Goal: Use online tool/utility: Utilize a website feature to perform a specific function

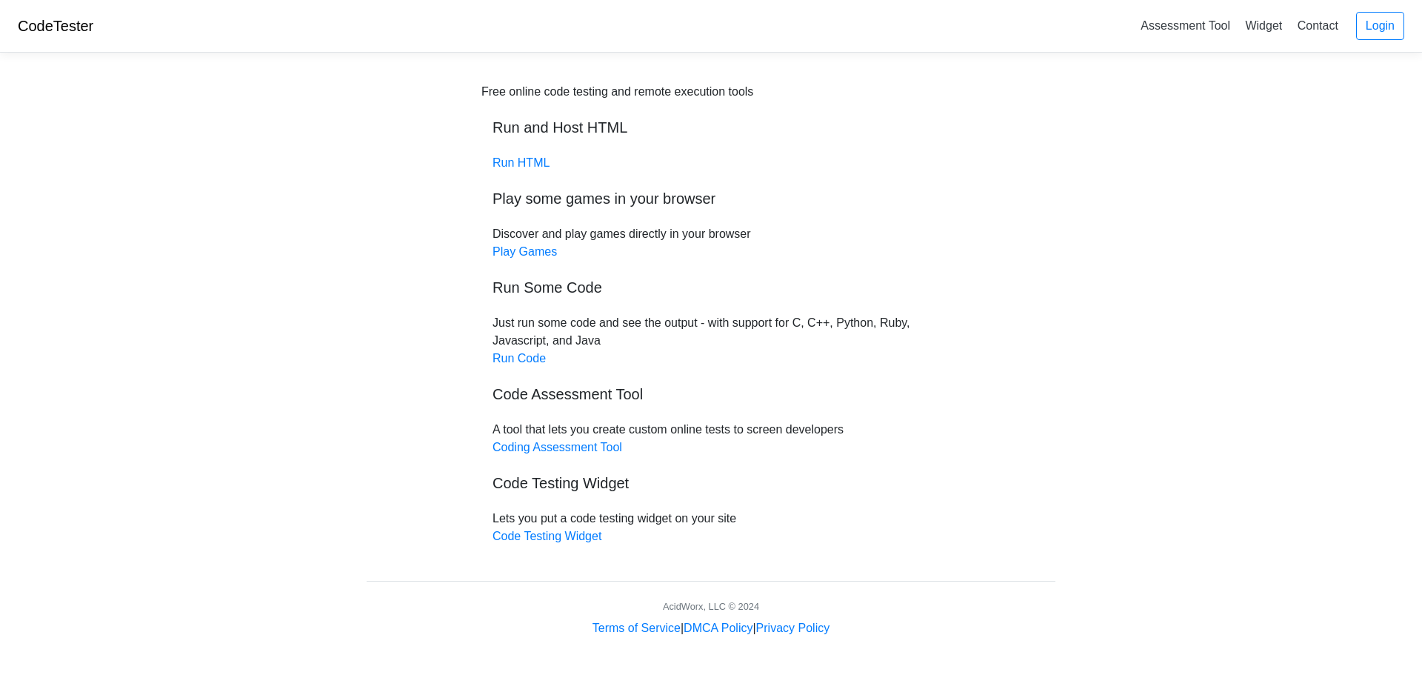
click at [559, 281] on h5 "Run Some Code" at bounding box center [711, 288] width 437 height 18
click at [559, 288] on h5 "Run Some Code" at bounding box center [711, 288] width 437 height 18
click at [511, 354] on link "Run Code" at bounding box center [519, 358] width 53 height 13
click at [524, 158] on link "Run HTML" at bounding box center [521, 162] width 57 height 13
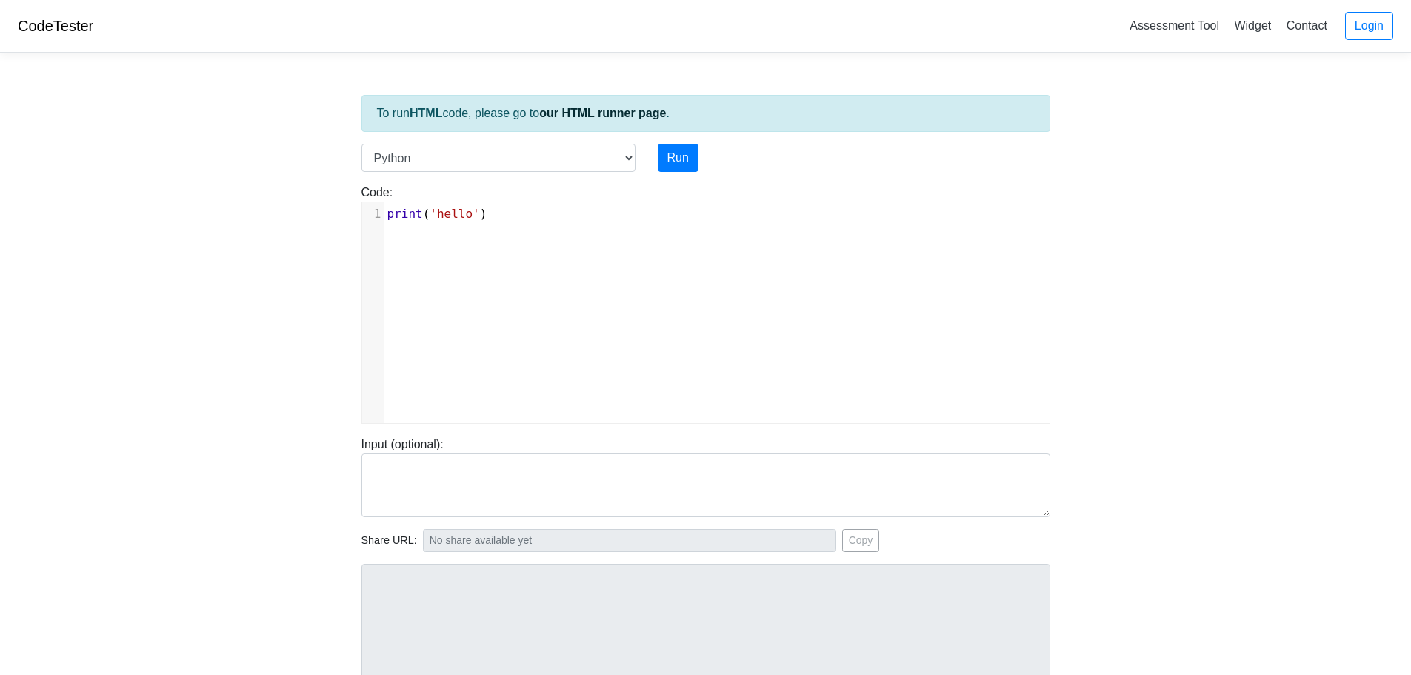
scroll to position [6, 0]
type textarea "('hello')"
drag, startPoint x: 485, startPoint y: 211, endPoint x: 355, endPoint y: 227, distance: 131.4
click at [355, 227] on div "Code: print('hello') x 1 print ( 'hello' )" at bounding box center [705, 304] width 711 height 240
click at [464, 217] on span "'hello'" at bounding box center [455, 214] width 50 height 14
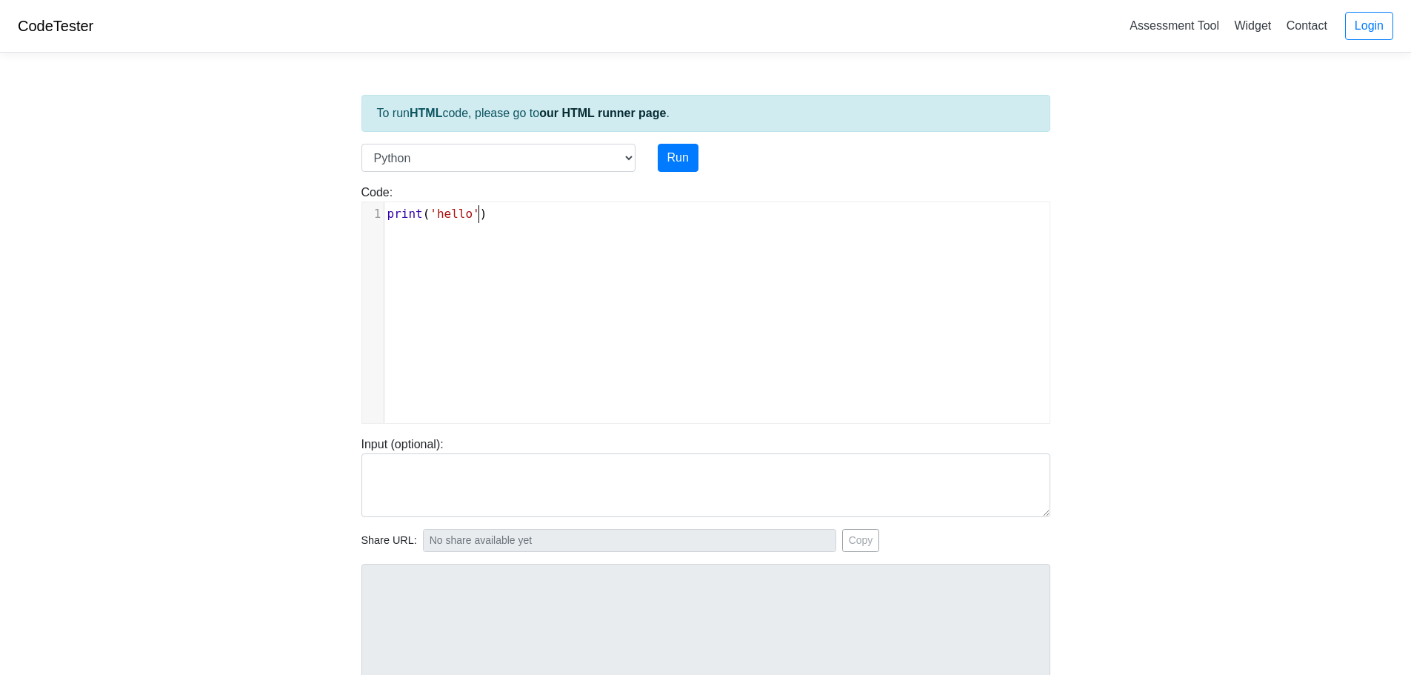
type textarea "hello')"
drag, startPoint x: 481, startPoint y: 213, endPoint x: 348, endPoint y: 225, distance: 133.1
click at [348, 225] on body "CodeTester Assessment Tool Widget Contact Login To run HTML code, please go to …" at bounding box center [705, 395] width 1411 height 790
drag, startPoint x: 374, startPoint y: 217, endPoint x: 387, endPoint y: 216, distance: 12.7
click at [376, 216] on div "1" at bounding box center [372, 214] width 21 height 18
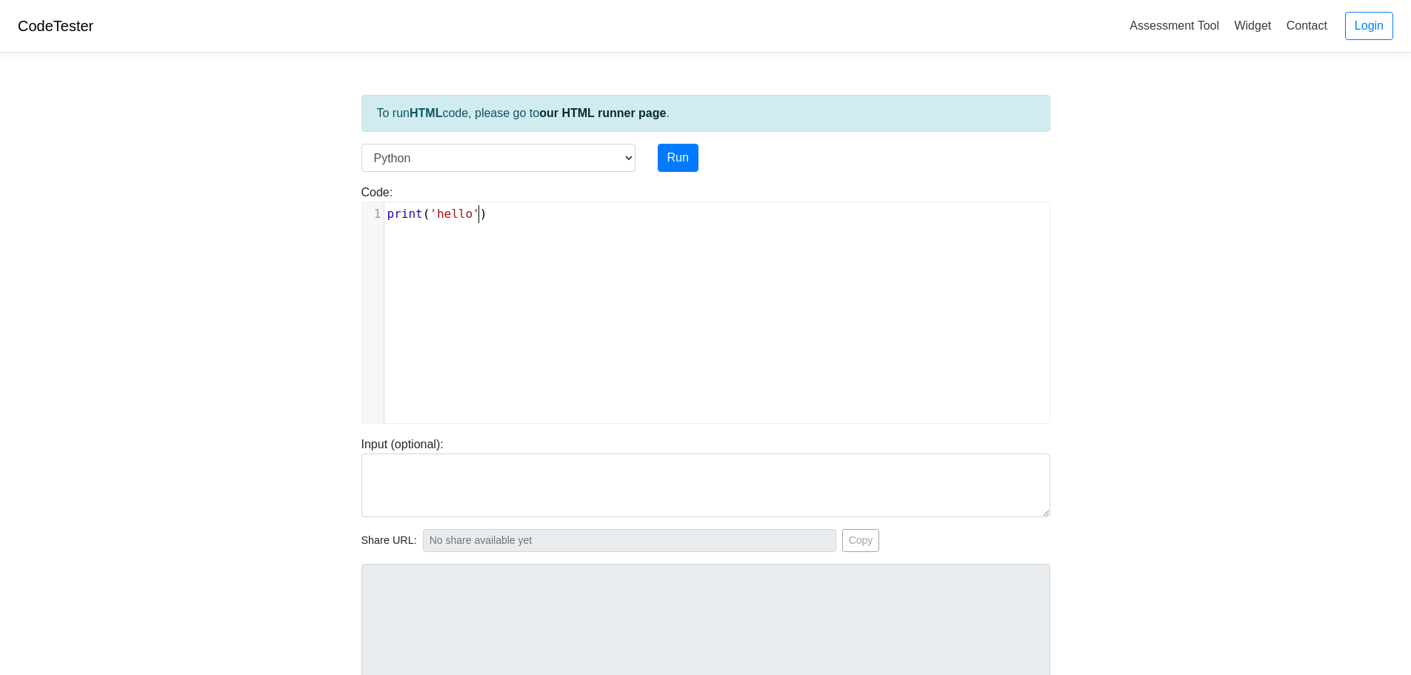
click at [470, 213] on span "'hello'" at bounding box center [455, 214] width 50 height 14
click at [486, 232] on div "x 1 )" at bounding box center [717, 323] width 710 height 243
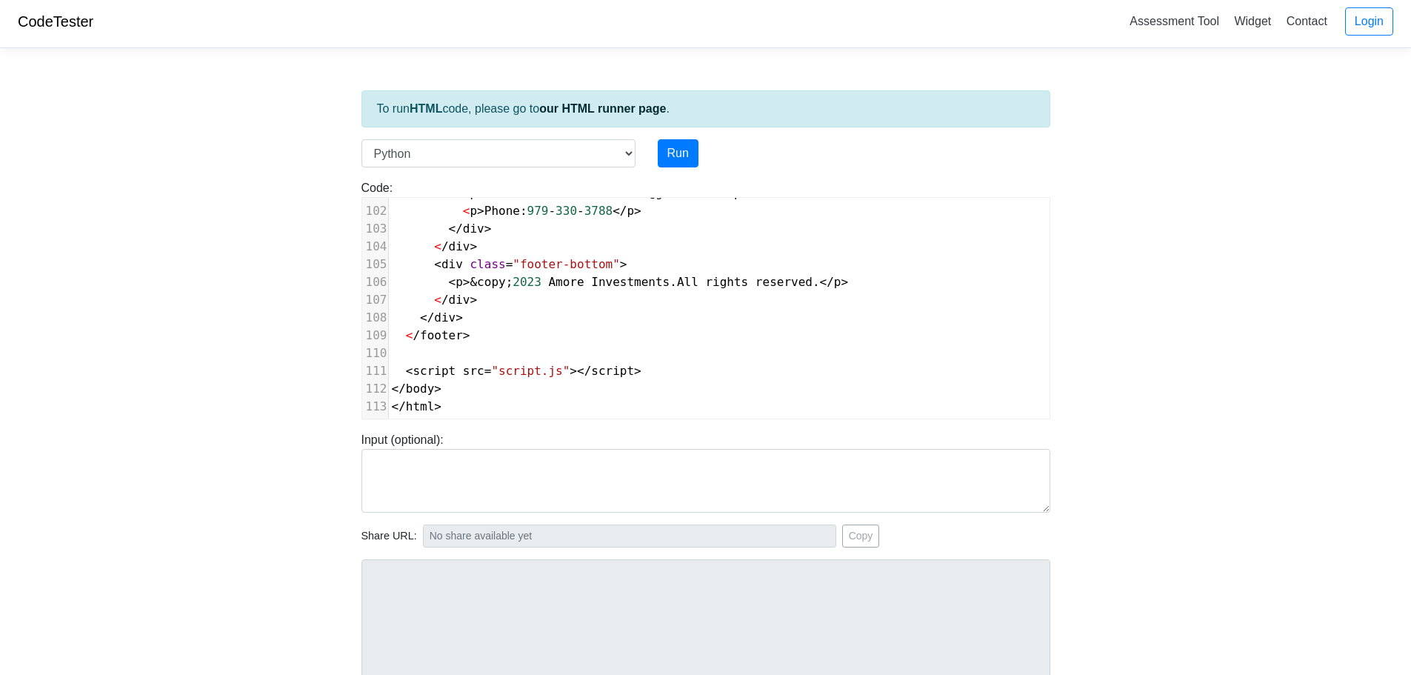
scroll to position [3, 0]
click at [664, 147] on button "Run" at bounding box center [678, 155] width 41 height 28
type input "https://codetester.io/runner?s=DZlwdGRmXM"
type textarea "Submission status: Runtime Error (NZEC) Stderr: File "script.py", line 1 <!DOCT…"
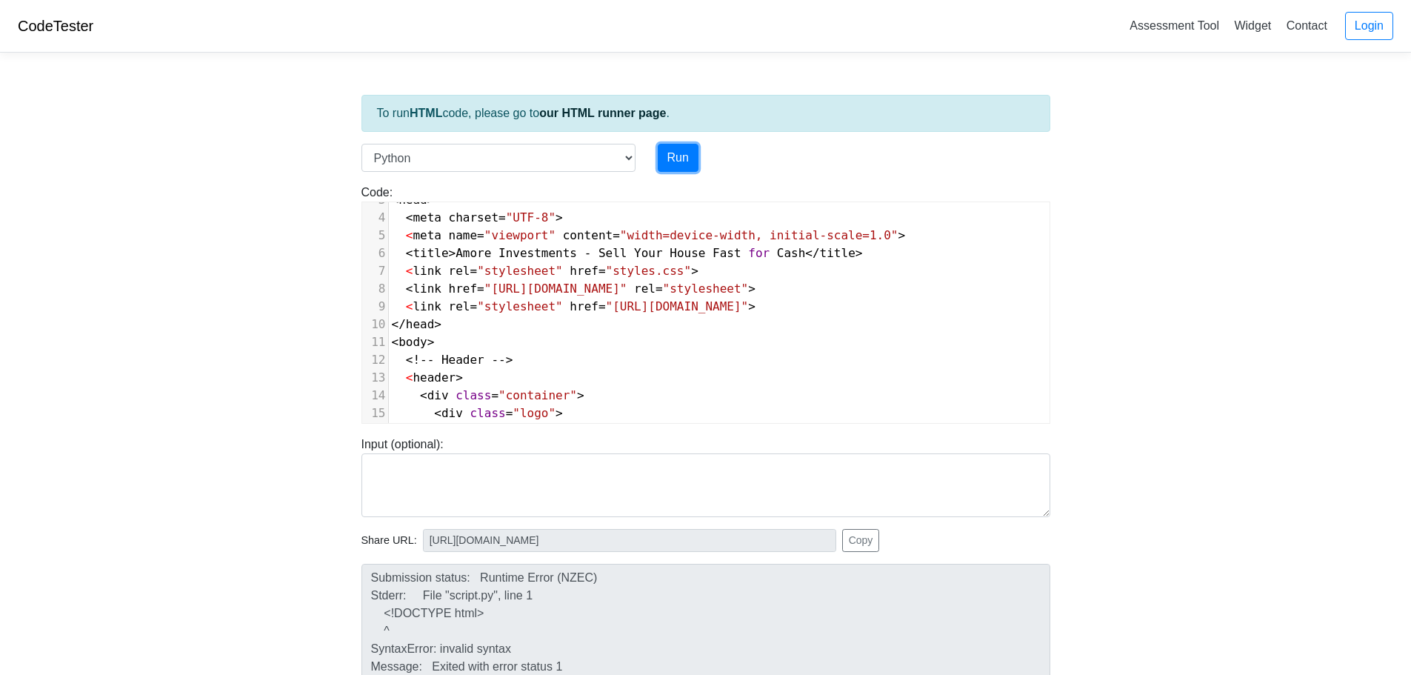
scroll to position [109, 0]
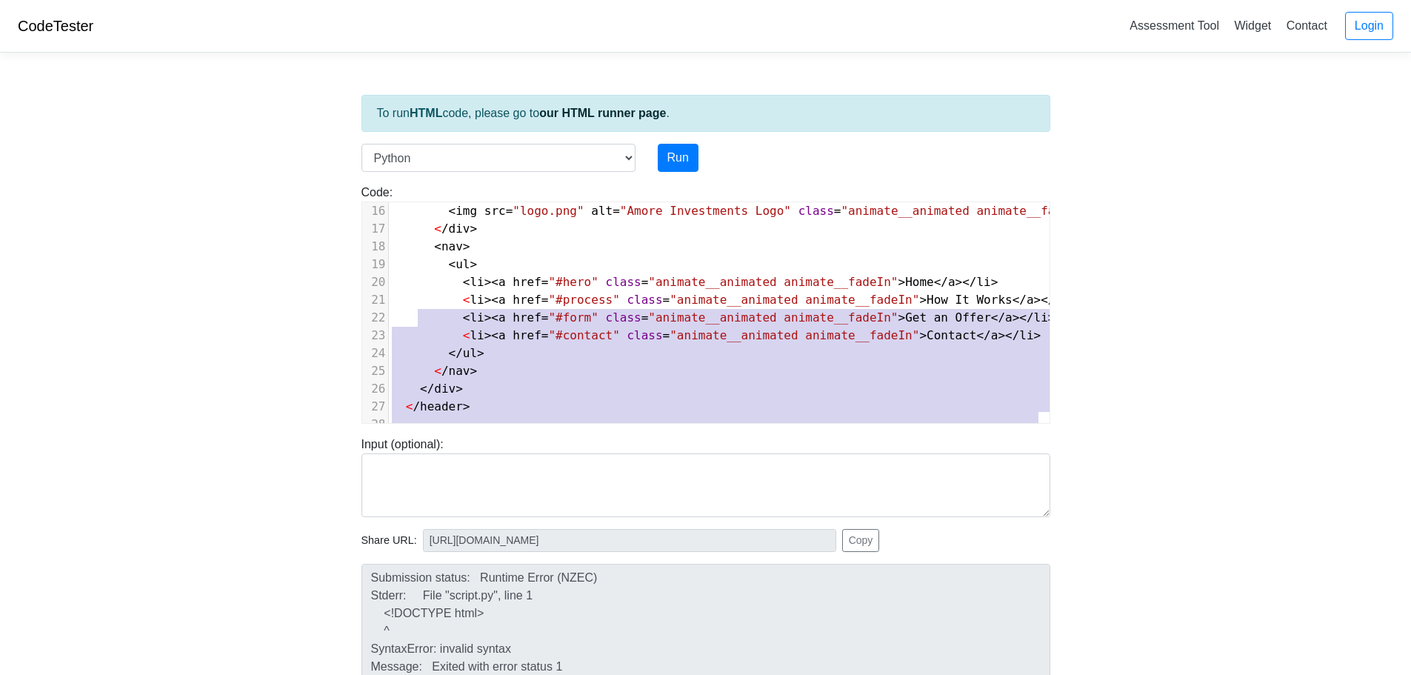
type textarea "<!DOCTYPE html> <html lang="en"> <head> <meta charset="UTF-8"> <meta name="view…"
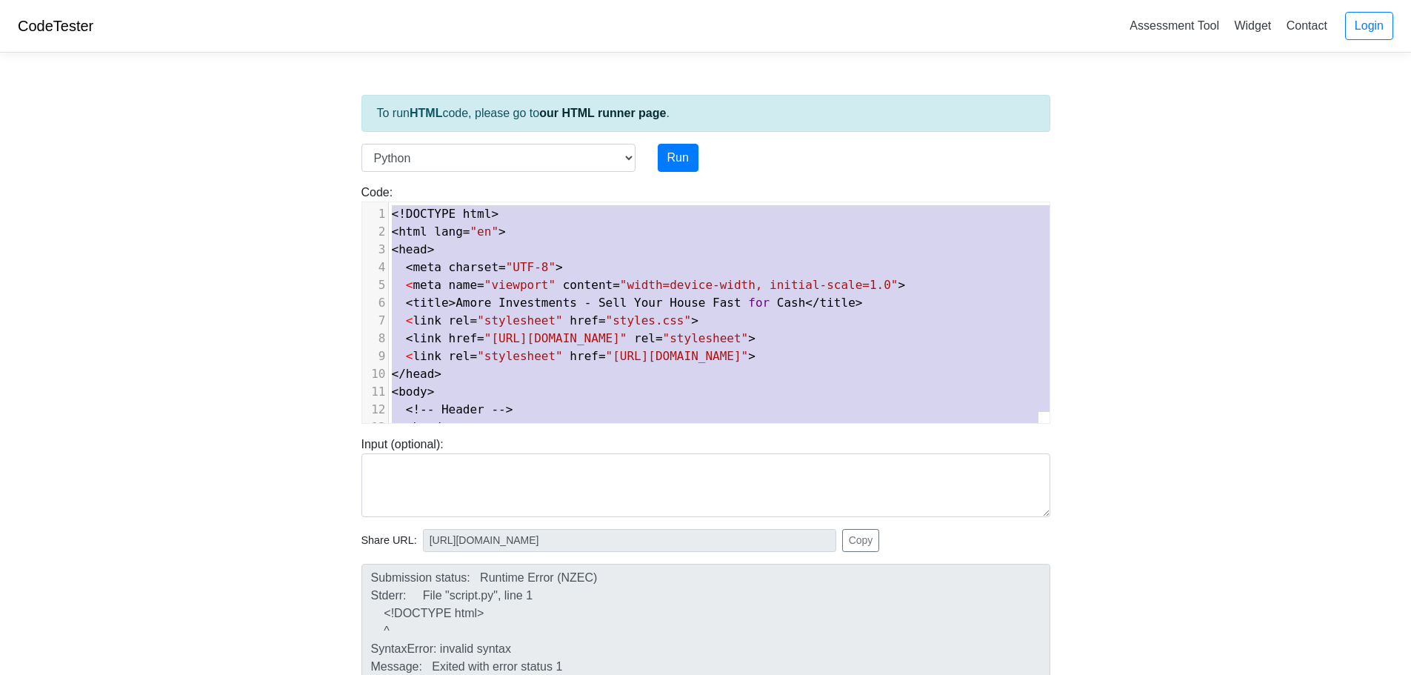
drag, startPoint x: 522, startPoint y: 404, endPoint x: 421, endPoint y: 76, distance: 343.5
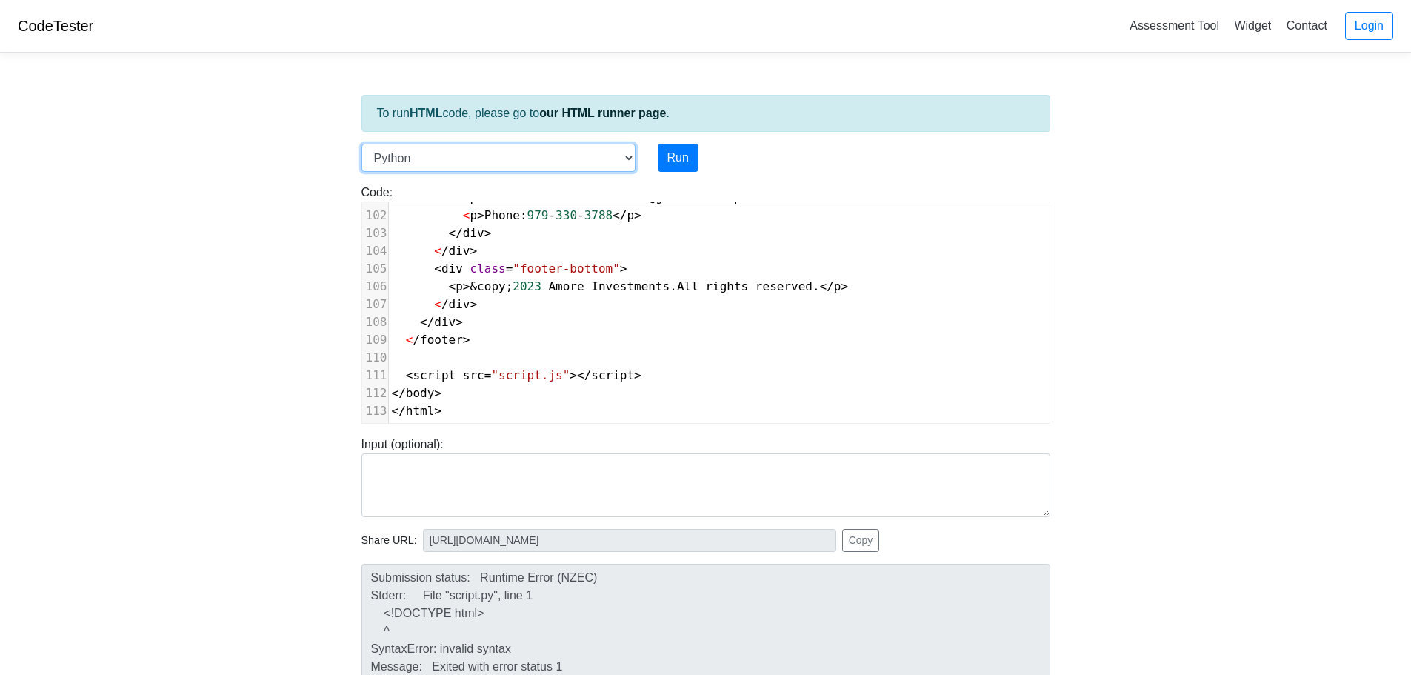
click at [615, 158] on select "C C++ Go Java Javascript Python Ruby" at bounding box center [498, 158] width 274 height 28
select select "java"
click at [361, 144] on select "C C++ Go Java Javascript Python Ruby" at bounding box center [498, 158] width 274 height 28
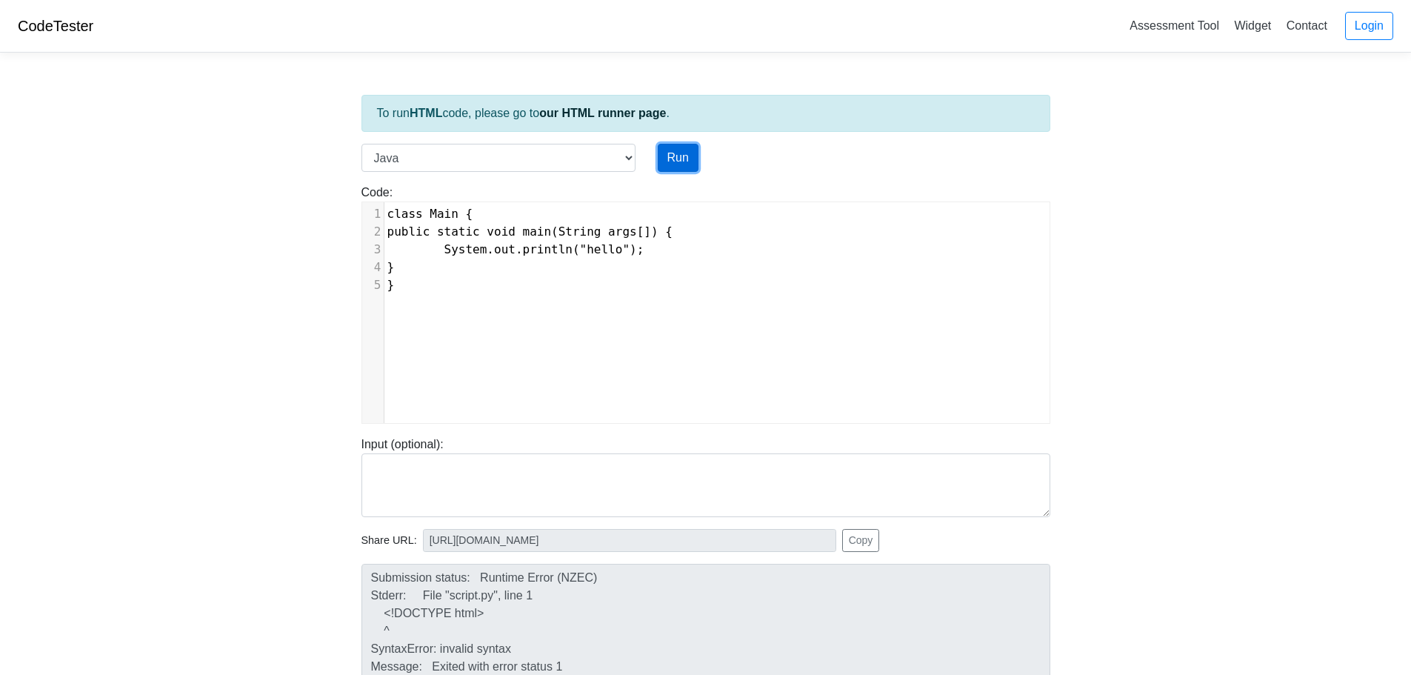
click at [676, 153] on button "Run" at bounding box center [678, 158] width 41 height 28
type input "https://codetester.io/runner?s=DdWMbGq8lo"
type textarea "Stdout: hello"
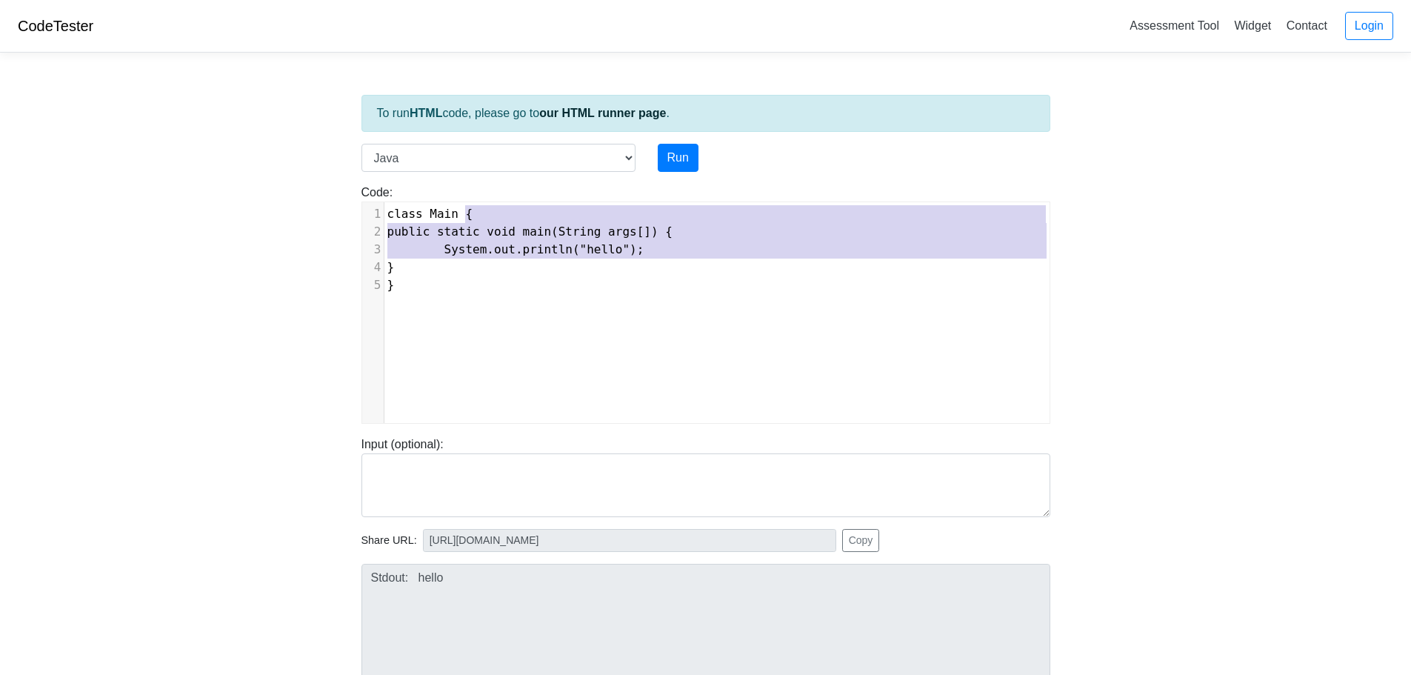
drag, startPoint x: 613, startPoint y: 217, endPoint x: 534, endPoint y: 319, distance: 128.8
click at [401, 279] on div "1 class Main { 2 public static void main(String args[]) { 3 System.out.println(…" at bounding box center [722, 249] width 676 height 89
type textarea "public static void main(String args[]) { System.out.println("hello"); } }"
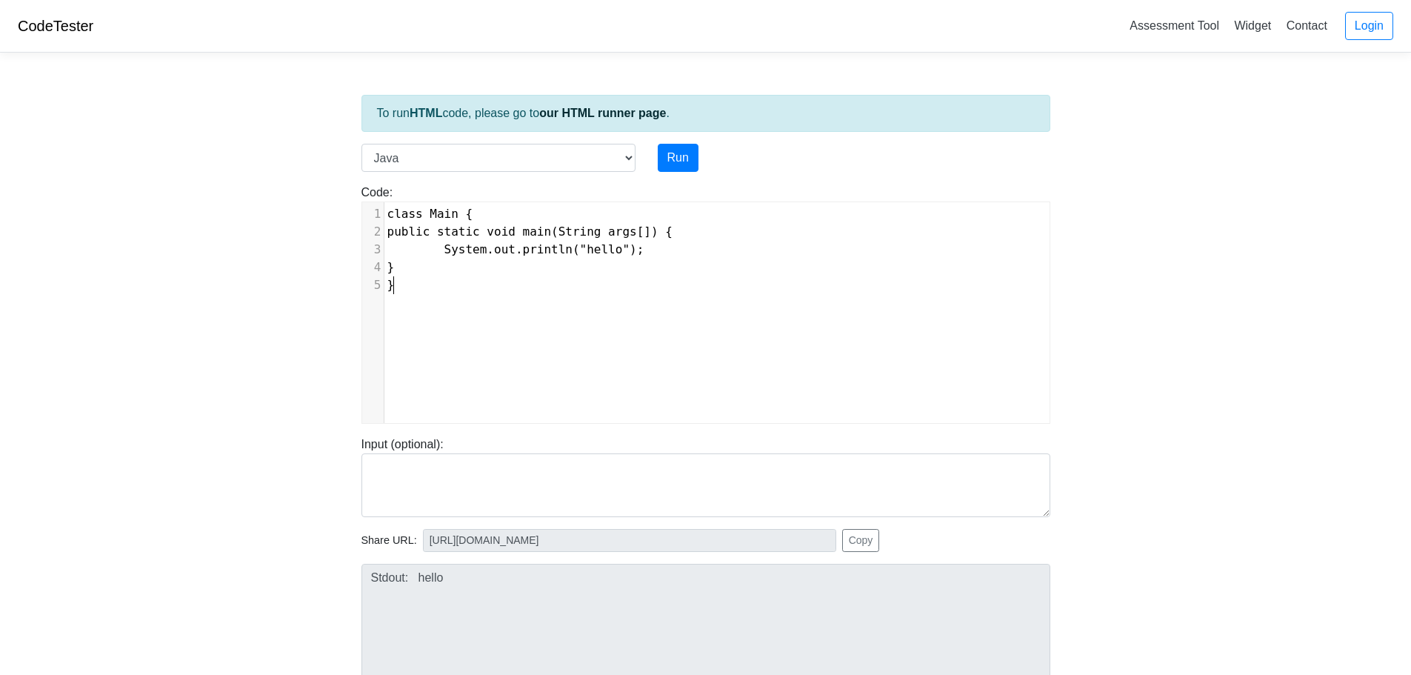
click at [534, 319] on div "x 1 class Main { 2 public static void main(String args[]) { 3 System.out.printl…" at bounding box center [717, 323] width 710 height 243
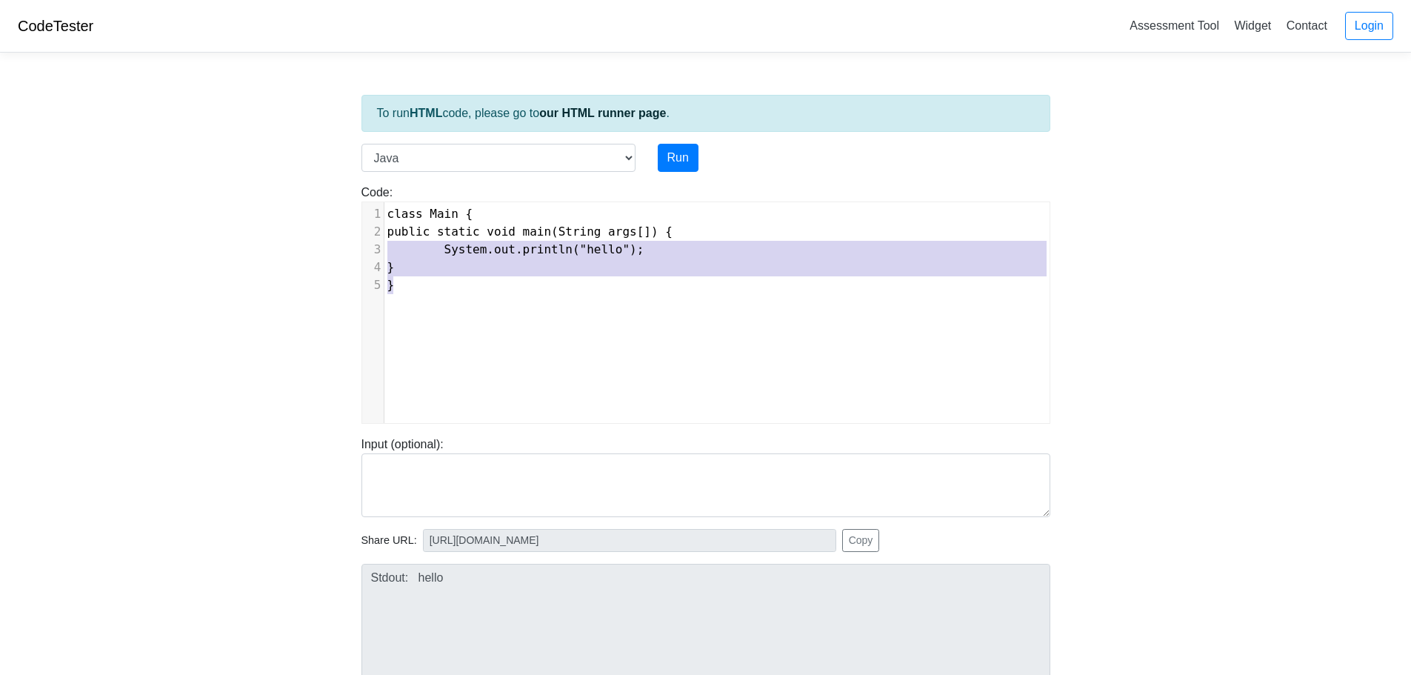
type textarea "class Main { public static void main(String args[]) { System.out.println("hello…"
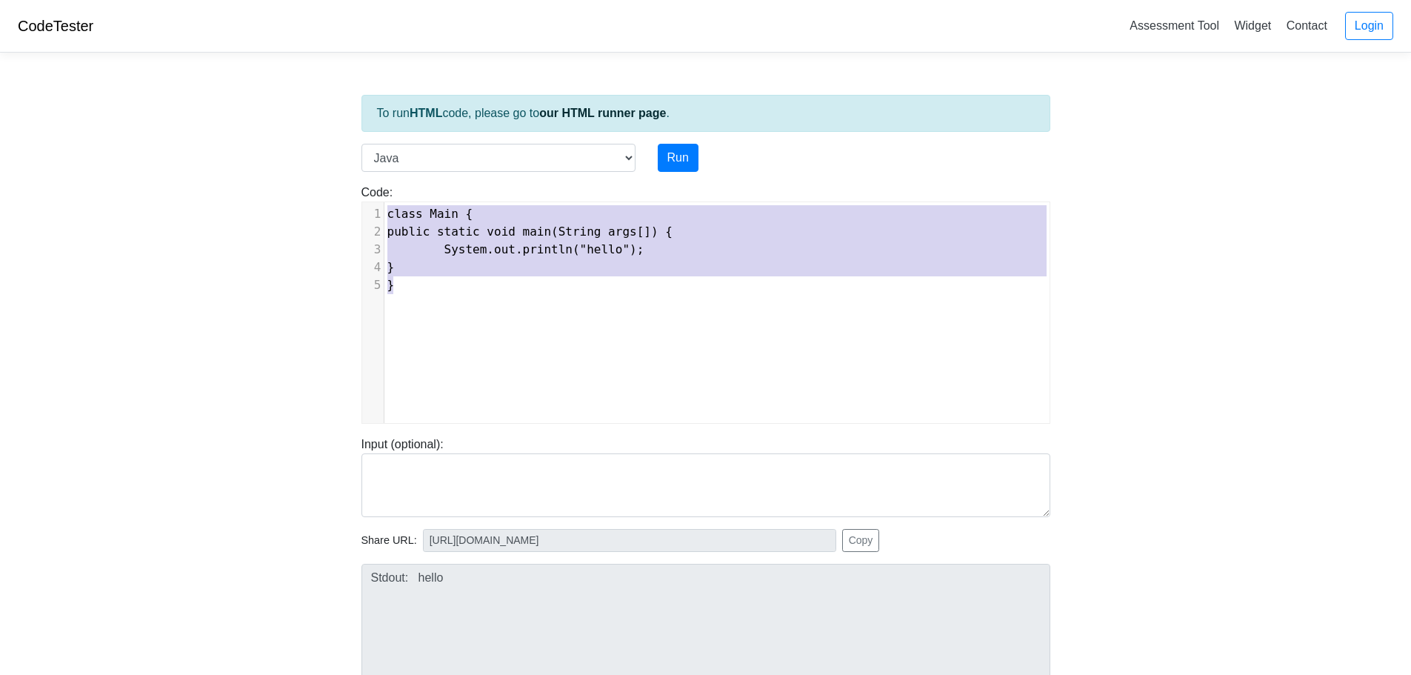
drag, startPoint x: 368, startPoint y: 256, endPoint x: 332, endPoint y: 176, distance: 87.9
click at [332, 176] on body "CodeTester Assessment Tool Widget Contact Login To run HTML code, please go to …" at bounding box center [705, 395] width 1411 height 790
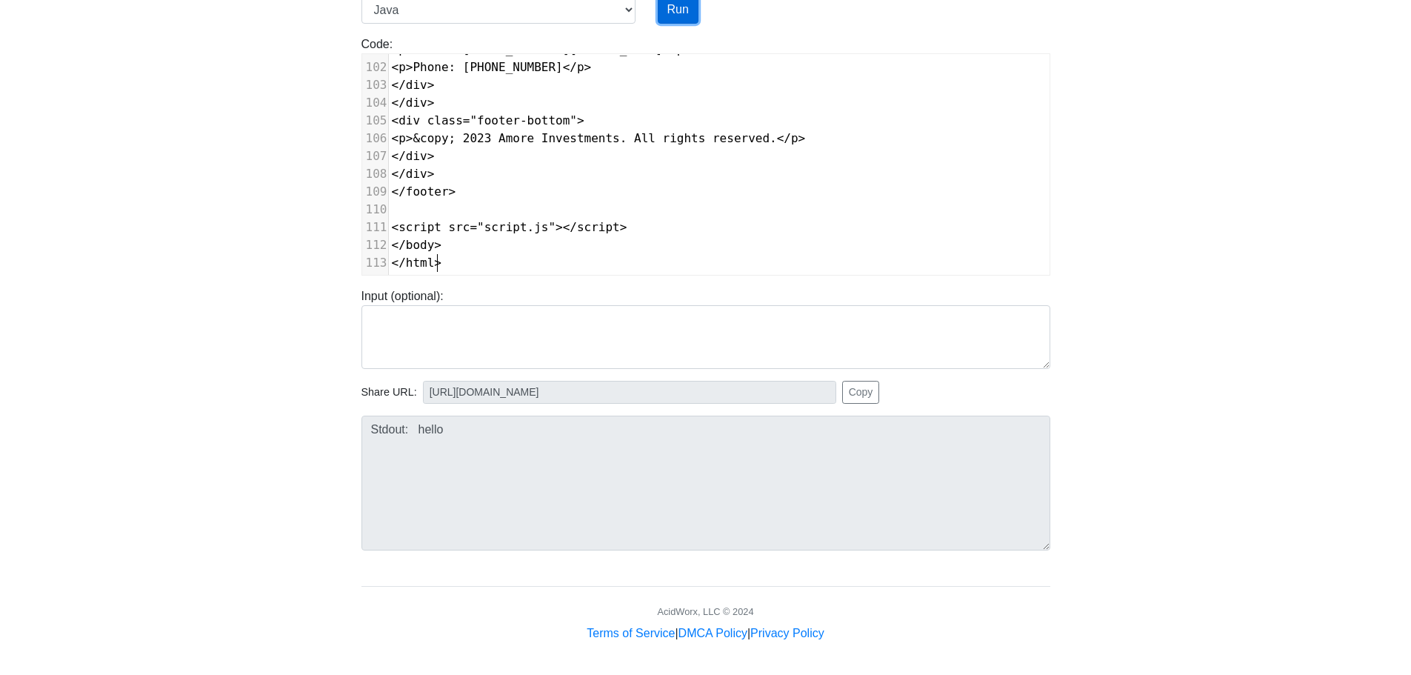
click at [676, 8] on button "Run" at bounding box center [678, 10] width 41 height 28
type input "https://codetester.io/runner?s=64zoBwQdXb"
type textarea "Submission status: Compilation Error Compile Output: Main.java:1: error: class,…"
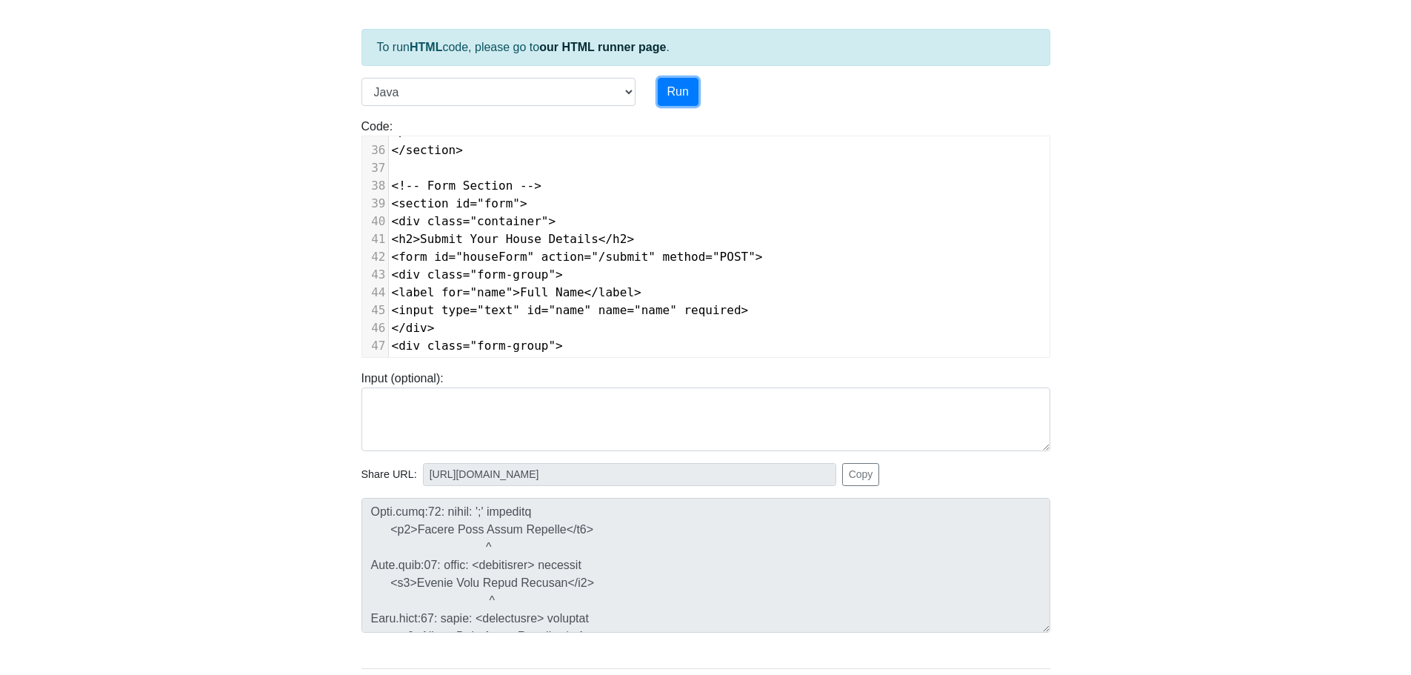
scroll to position [0, 0]
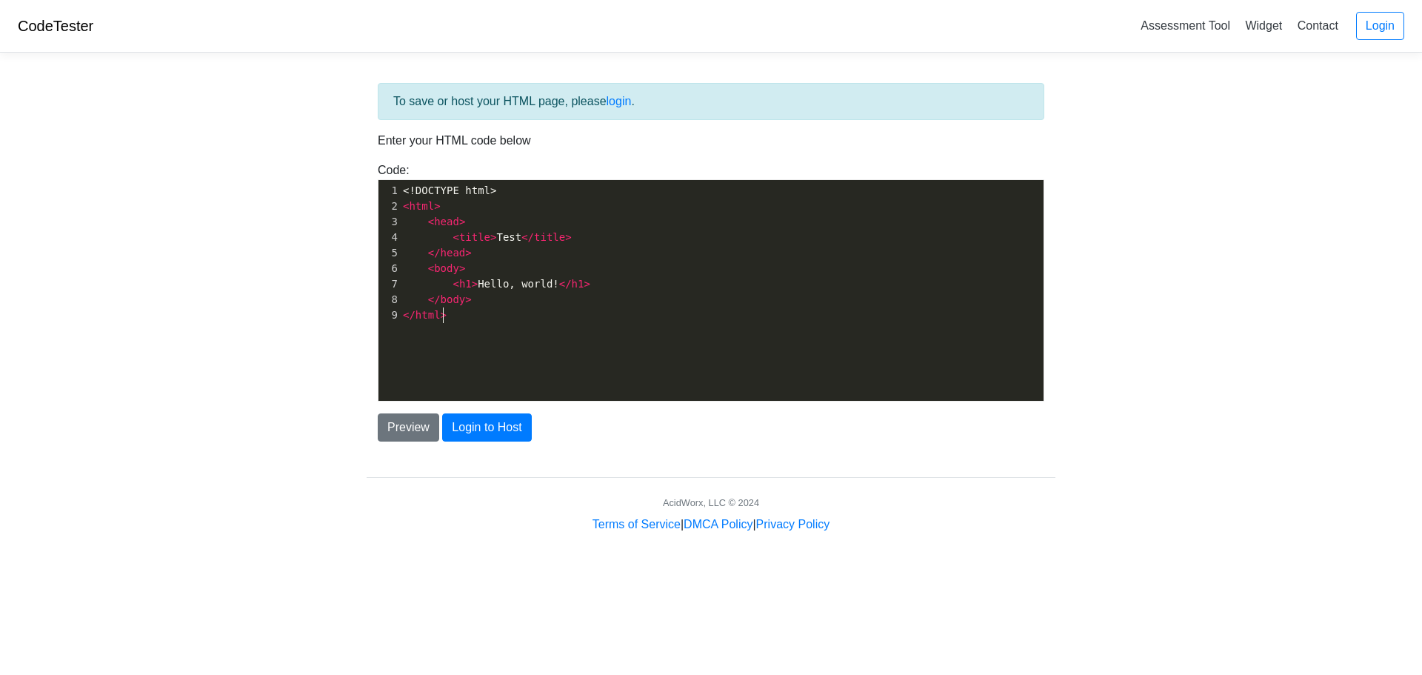
scroll to position [5, 0]
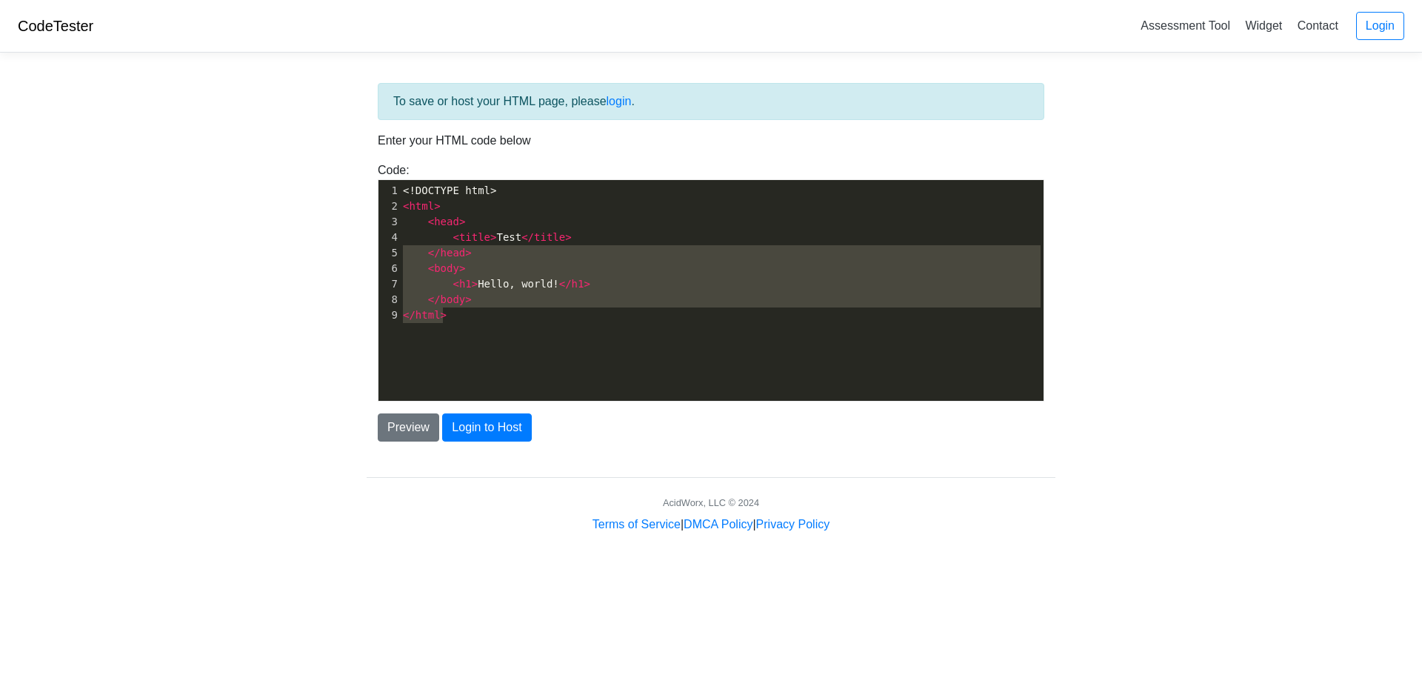
type textarea "<!DOCTYPE html> <html> <head> <title>Test</title> </head> <body> <h1>Hello, wor…"
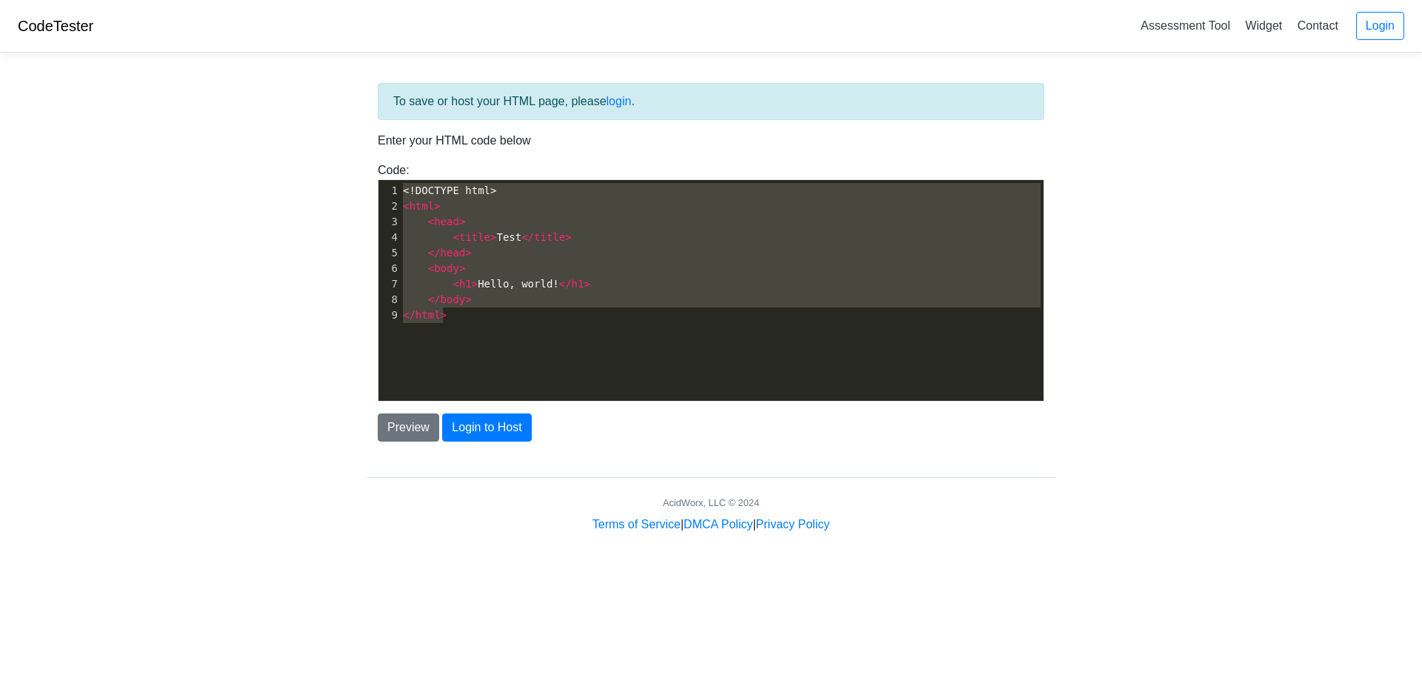
drag, startPoint x: 520, startPoint y: 324, endPoint x: 400, endPoint y: 175, distance: 191.8
click at [400, 175] on div "Code: <!DOCTYPE html> <html> <head> <title>Test</title> </head> <body> <h1>Hell…" at bounding box center [711, 281] width 689 height 240
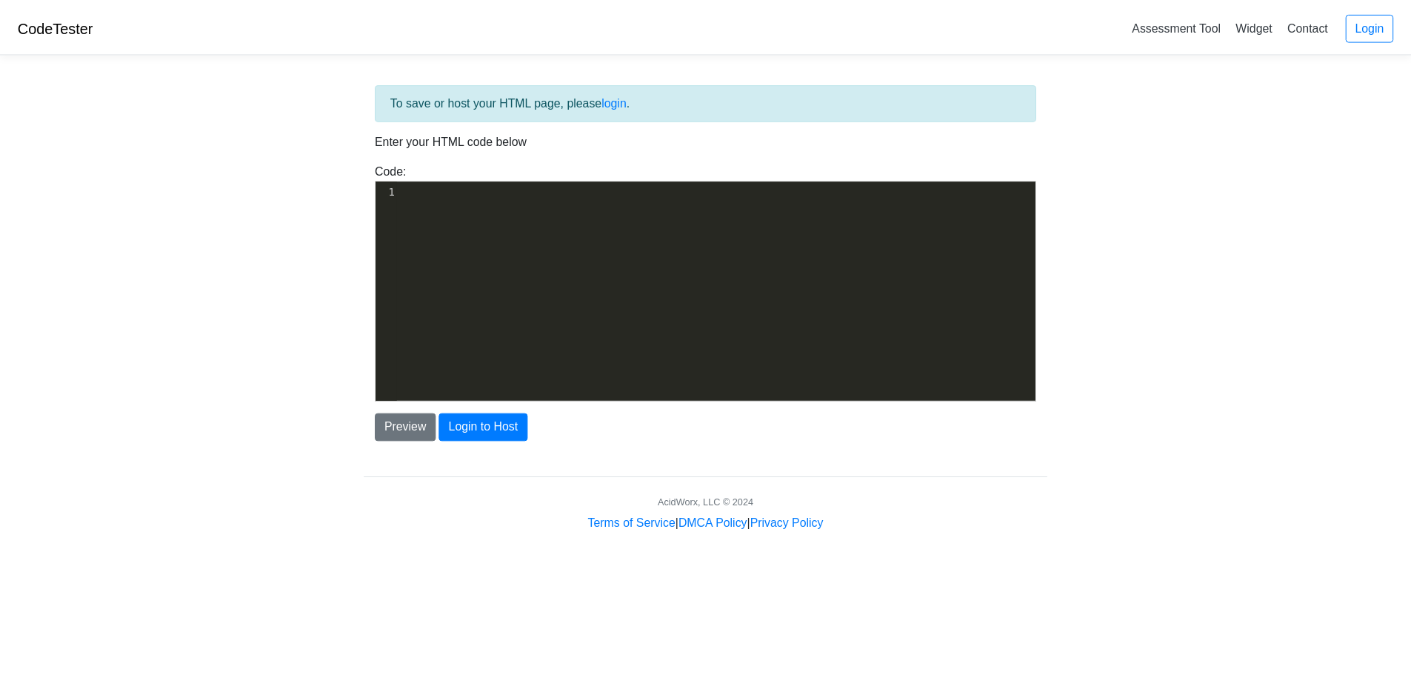
scroll to position [1687, 0]
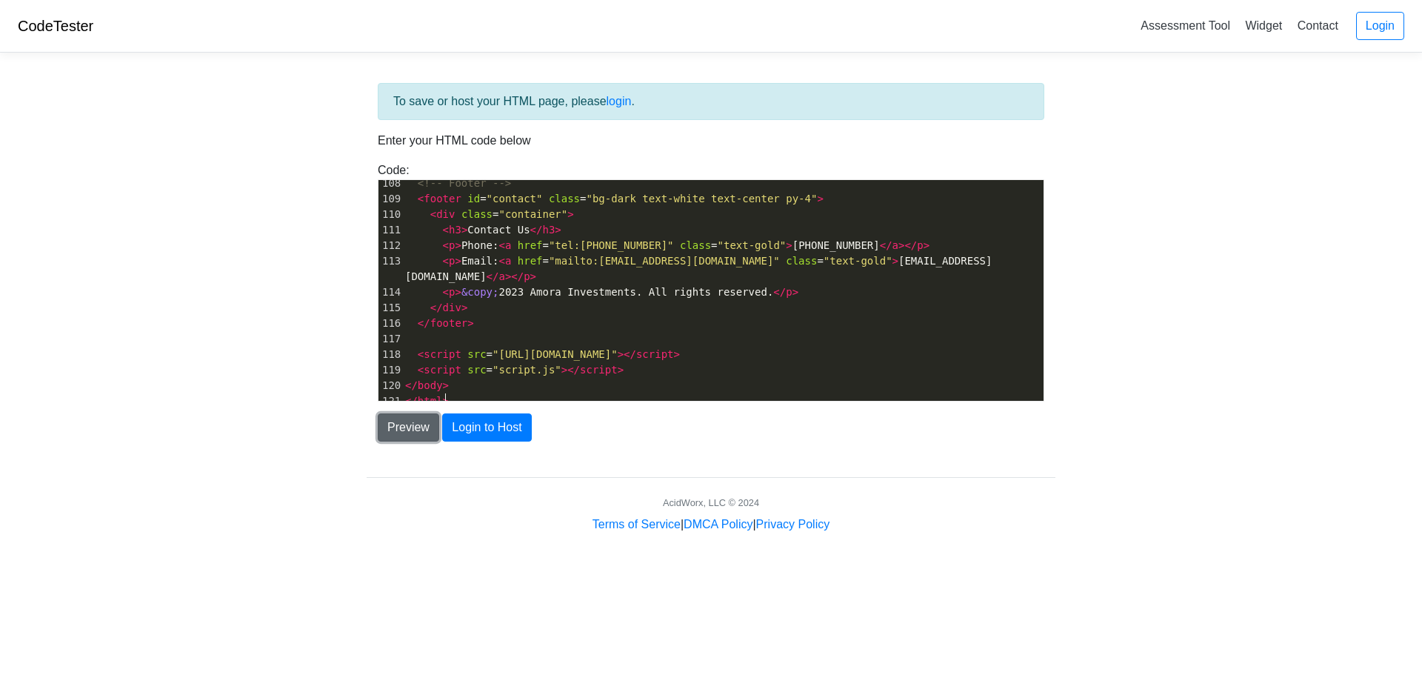
click at [413, 421] on button "Preview" at bounding box center [408, 427] width 61 height 28
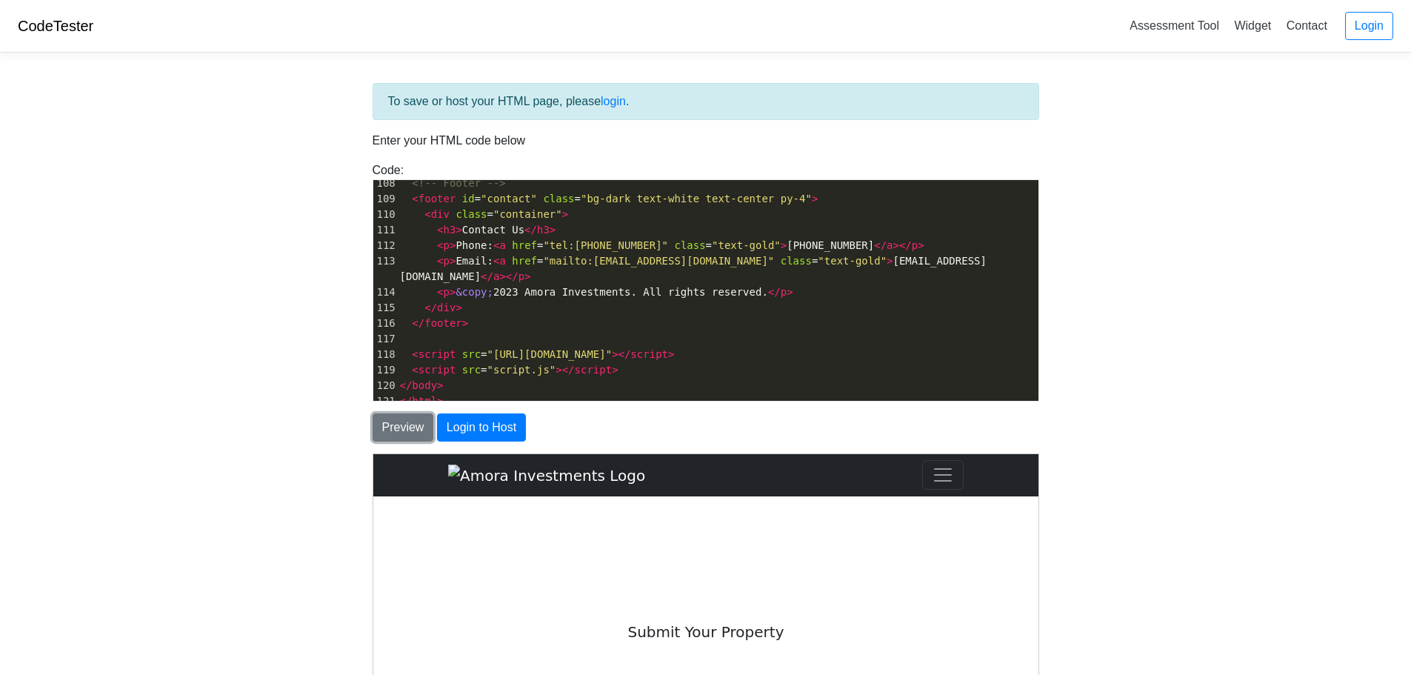
scroll to position [0, 0]
